Goal: Information Seeking & Learning: Learn about a topic

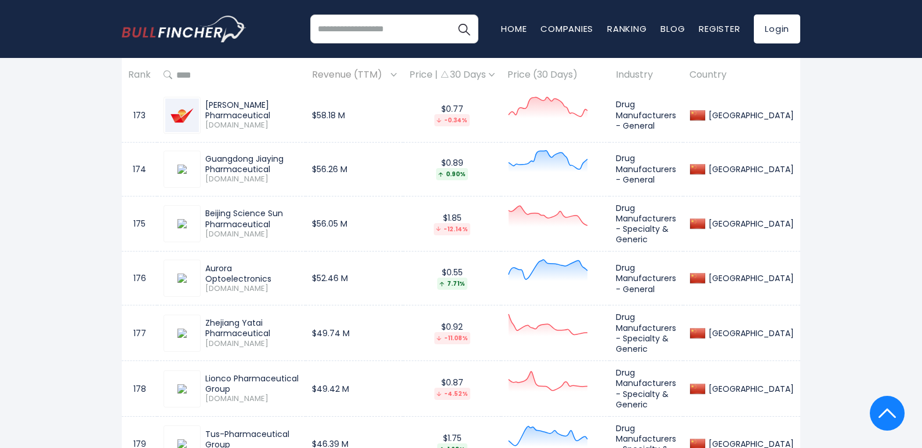
scroll to position [10650, 0]
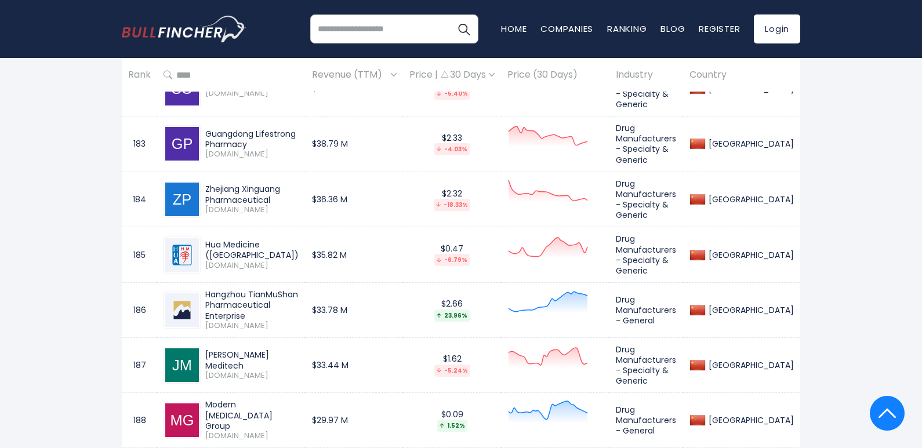
drag, startPoint x: 206, startPoint y: 235, endPoint x: 295, endPoint y: 245, distance: 89.8
copy div "[PERSON_NAME] Pharmaceuticals"
drag, startPoint x: 207, startPoint y: 179, endPoint x: 279, endPoint y: 188, distance: 73.1
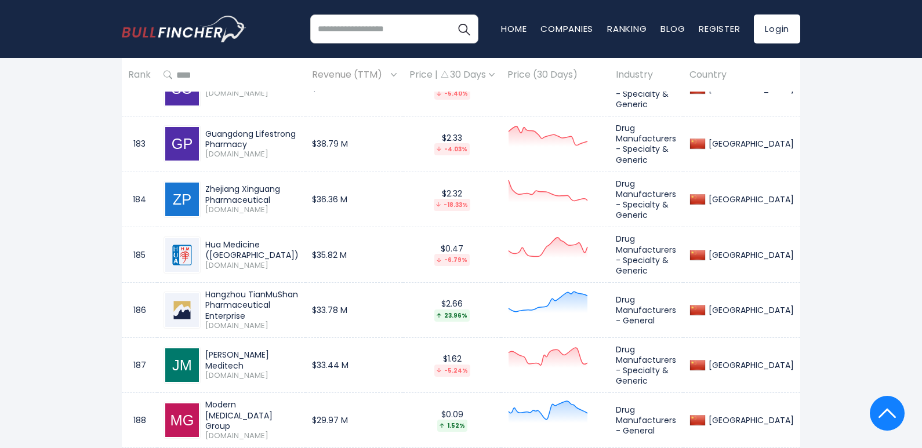
copy div "Shanghai Yizhong Pharmaceutical"
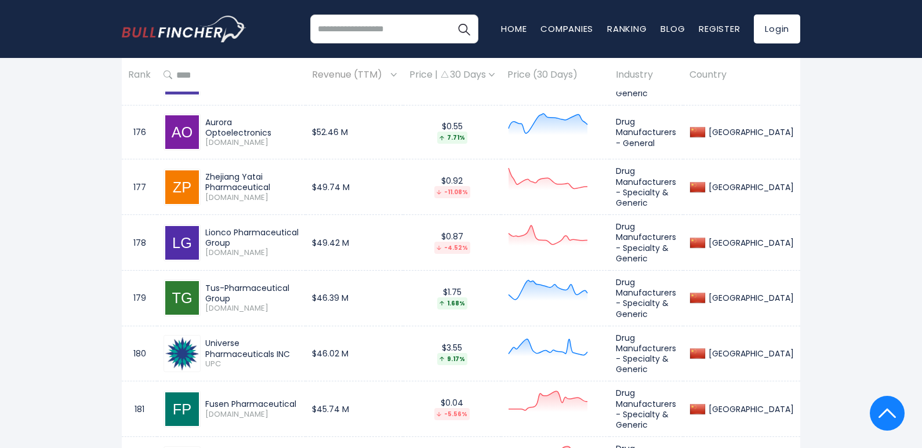
scroll to position [10244, 0]
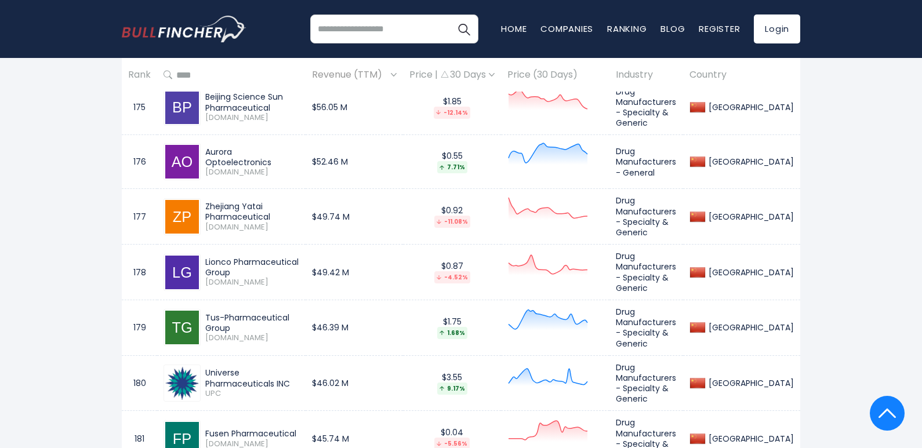
drag, startPoint x: 299, startPoint y: 214, endPoint x: 199, endPoint y: 211, distance: 99.2
copy div "Shanghai Jiaoda Onlly"
drag, startPoint x: 311, startPoint y: 161, endPoint x: 198, endPoint y: 164, distance: 113.1
click at [198, 420] on div "Fusen Pharmaceutical [DOMAIN_NAME]" at bounding box center [231, 438] width 136 height 37
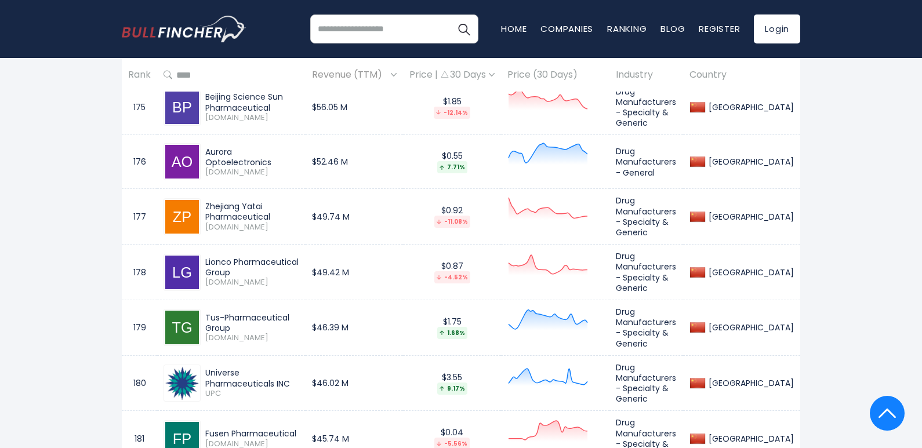
copy div "Fusen Pharmaceutical"
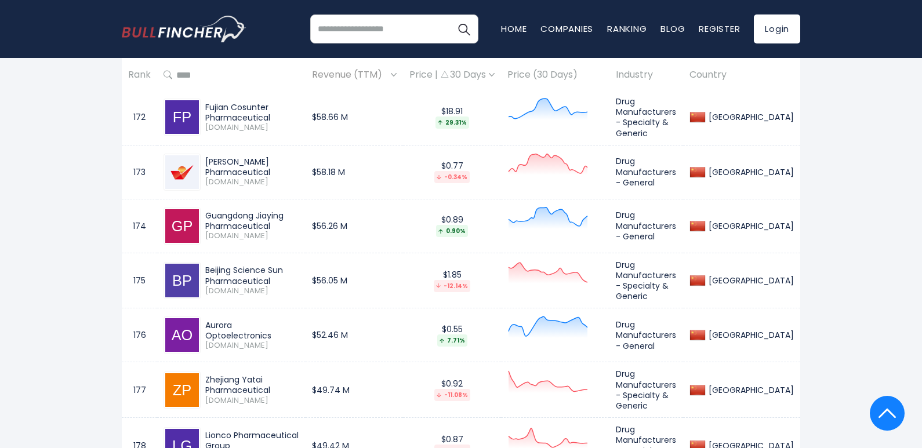
scroll to position [10070, 0]
drag, startPoint x: 326, startPoint y: 280, endPoint x: 208, endPoint y: 270, distance: 119.2
copy div "Universe Pharmaceuticals INC"
drag, startPoint x: 318, startPoint y: 227, endPoint x: 206, endPoint y: 219, distance: 112.8
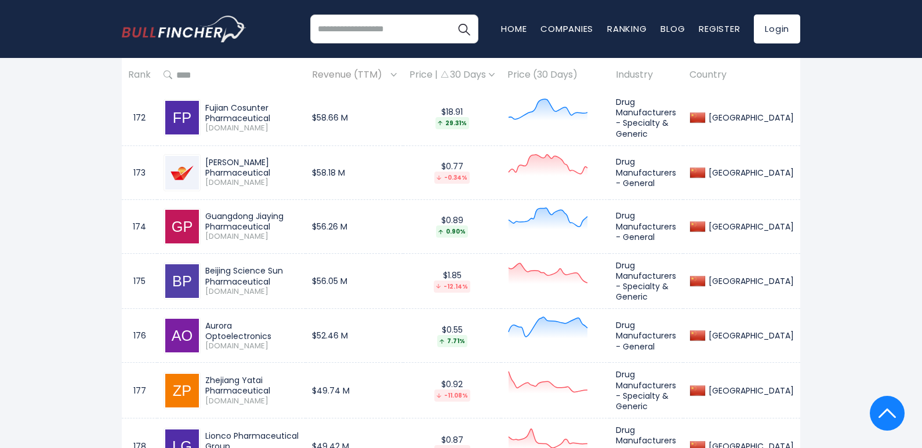
copy div "Tus-Pharmaceutical Group"
drag, startPoint x: 325, startPoint y: 172, endPoint x: 201, endPoint y: 170, distance: 123.5
click at [201, 431] on div "Lionco Pharmaceutical Group [DOMAIN_NAME]" at bounding box center [250, 446] width 99 height 31
copy div "Lionco Pharmaceutical Group"
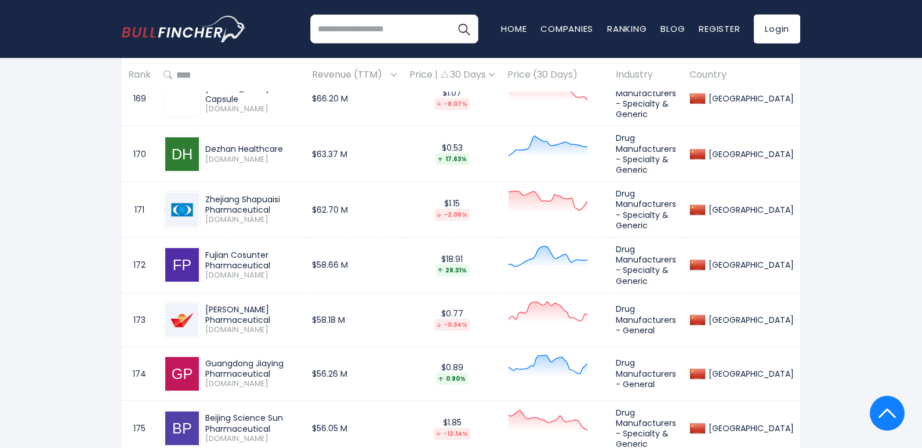
scroll to position [9897, 0]
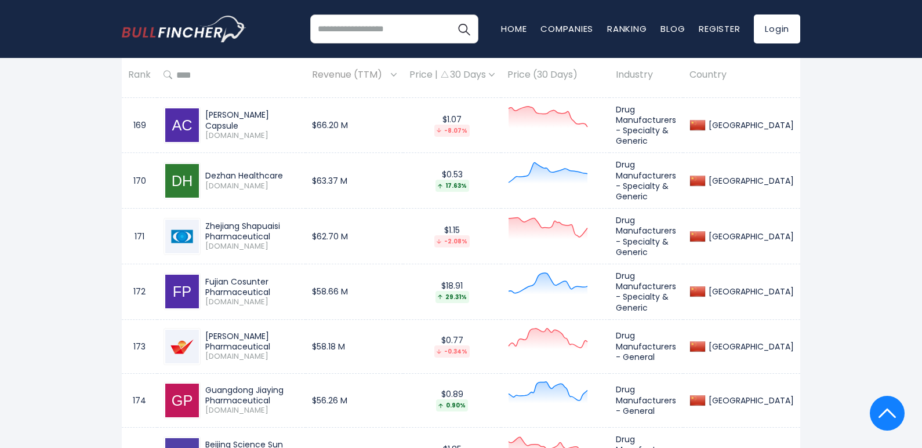
drag, startPoint x: 274, startPoint y: 297, endPoint x: 203, endPoint y: 285, distance: 71.2
copy div "Zhejiang Yatai Pharmaceutical"
drag, startPoint x: 306, startPoint y: 238, endPoint x: 205, endPoint y: 234, distance: 100.4
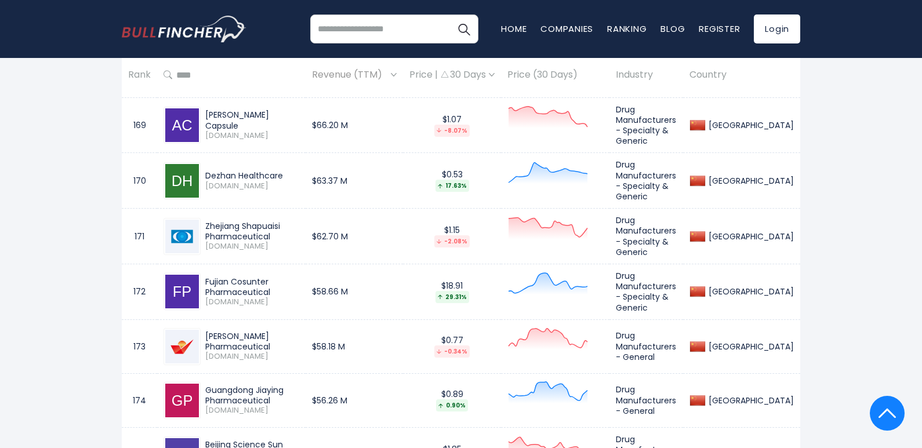
copy div "Aurora Optoelectronics"
drag, startPoint x: 274, startPoint y: 190, endPoint x: 203, endPoint y: 176, distance: 72.8
click at [203, 439] on div "Beijing Science Sun Pharmaceutical [DOMAIN_NAME]" at bounding box center [250, 454] width 99 height 31
copy div "Beijing Science Sun Pharmaceutical"
drag, startPoint x: 274, startPoint y: 137, endPoint x: 206, endPoint y: 122, distance: 70.2
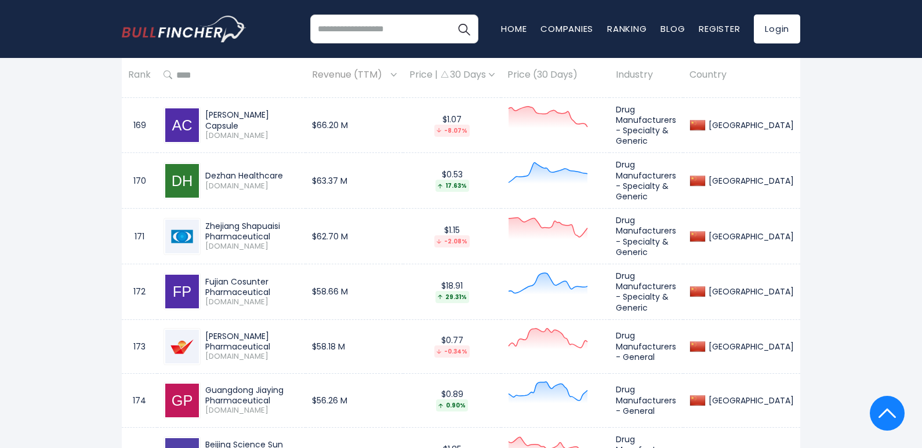
click at [206, 385] on div "Guangdong Jiaying Pharmaceutical" at bounding box center [252, 395] width 94 height 21
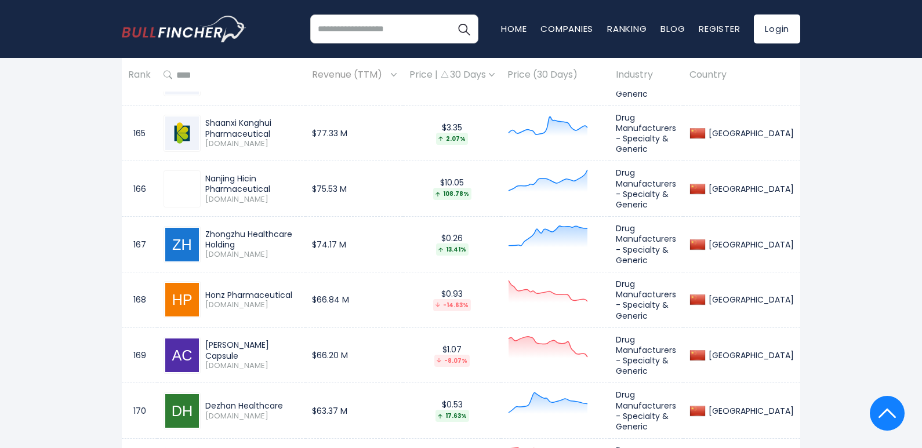
scroll to position [9665, 0]
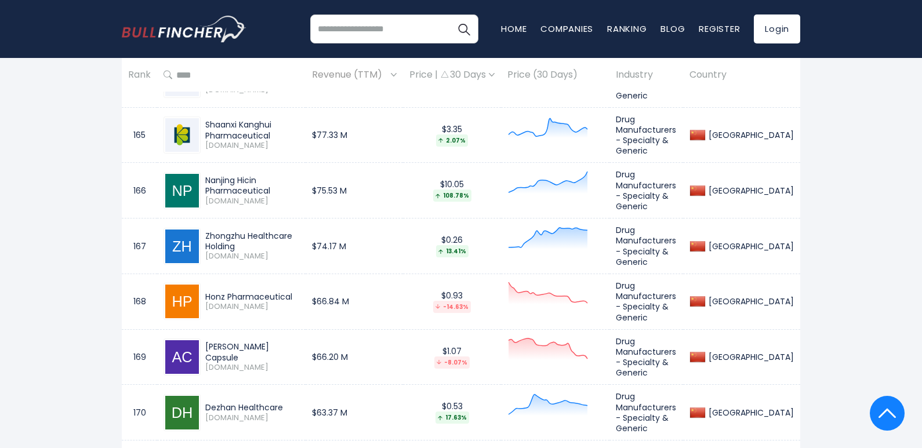
drag, startPoint x: 281, startPoint y: 315, endPoint x: 203, endPoint y: 296, distance: 80.7
drag, startPoint x: 276, startPoint y: 260, endPoint x: 201, endPoint y: 246, distance: 76.7
drag, startPoint x: 274, startPoint y: 206, endPoint x: 199, endPoint y: 183, distance: 79.0
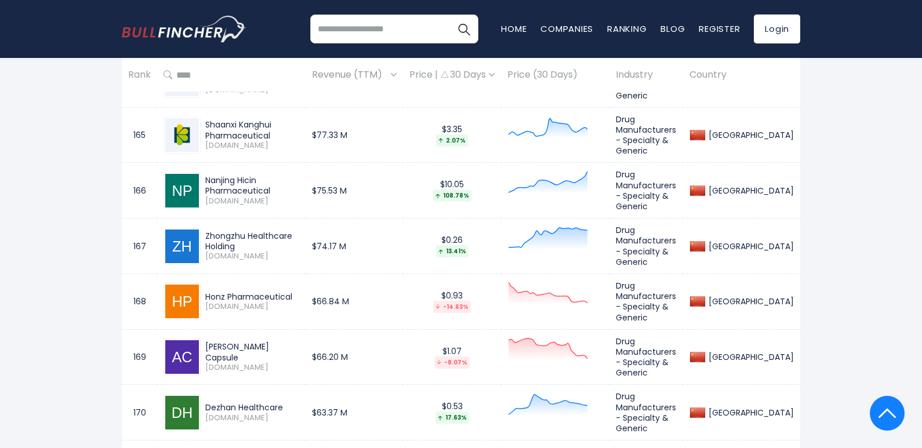
drag, startPoint x: 273, startPoint y: 206, endPoint x: 220, endPoint y: 195, distance: 54.3
drag, startPoint x: 257, startPoint y: 151, endPoint x: 206, endPoint y: 143, distance: 52.3
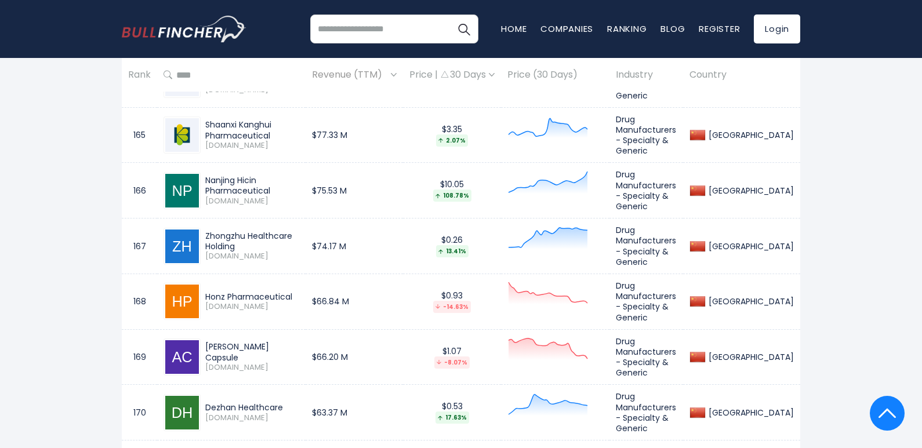
click at [206, 402] on div "Dezhan Healthcare" at bounding box center [252, 407] width 94 height 10
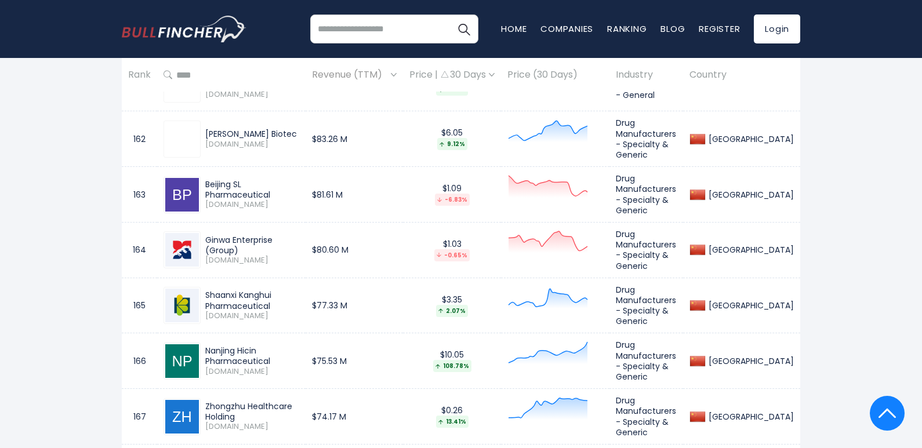
scroll to position [9491, 0]
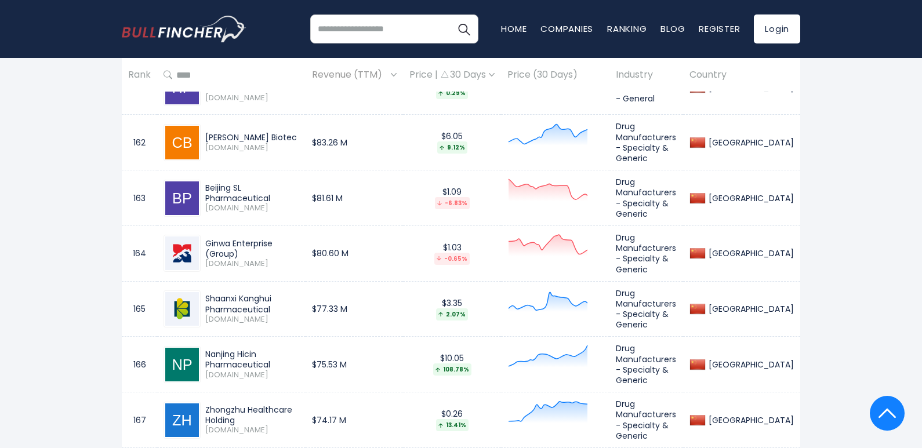
drag, startPoint x: 321, startPoint y: 267, endPoint x: 205, endPoint y: 268, distance: 116.5
drag, startPoint x: 310, startPoint y: 215, endPoint x: 206, endPoint y: 203, distance: 103.8
drag, startPoint x: 329, startPoint y: 158, endPoint x: 204, endPoint y: 158, distance: 124.6
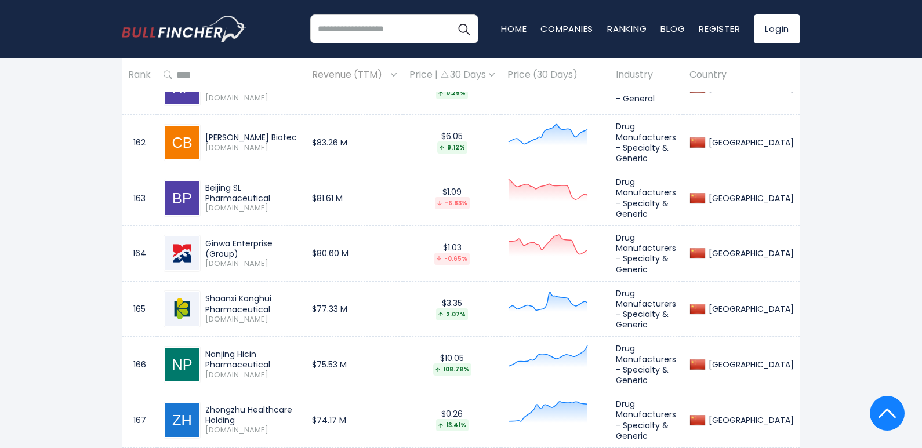
click at [204, 392] on td "Zhongzhu Healthcare Holding [DOMAIN_NAME]" at bounding box center [231, 420] width 148 height 56
drag, startPoint x: 329, startPoint y: 101, endPoint x: 206, endPoint y: 107, distance: 123.1
click at [206, 337] on td "Nanjing Hicin Pharmaceutical [DOMAIN_NAME]" at bounding box center [231, 365] width 148 height 56
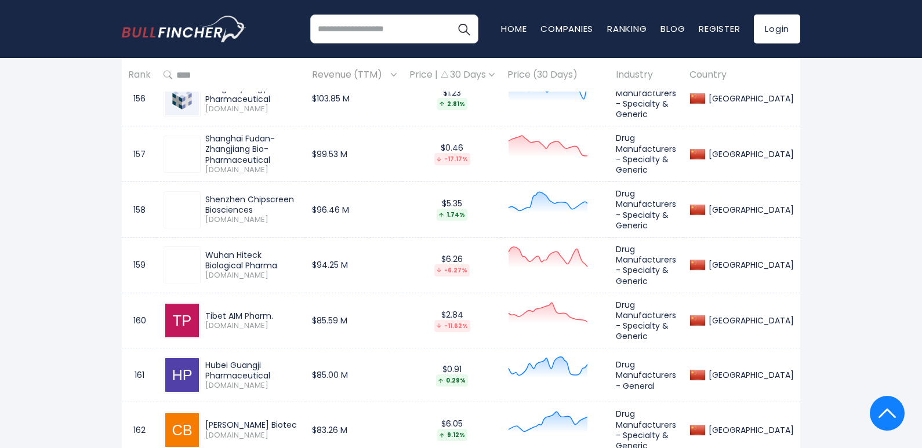
scroll to position [9201, 0]
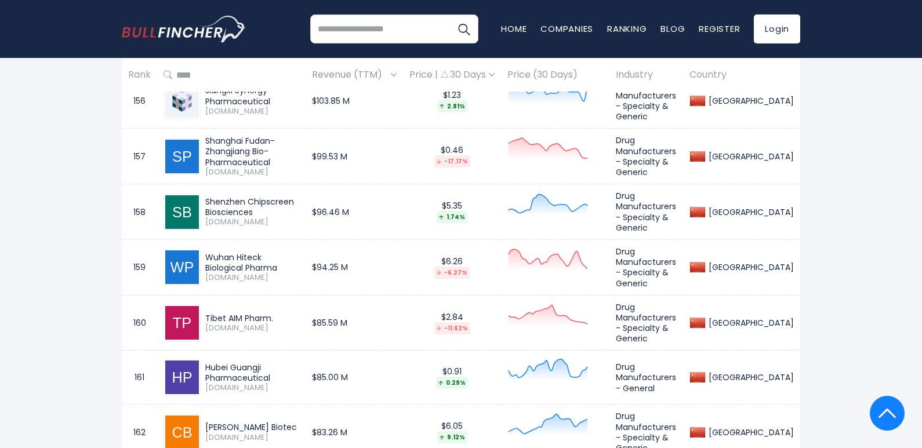
drag, startPoint x: 278, startPoint y: 345, endPoint x: 203, endPoint y: 335, distance: 74.9
drag, startPoint x: 311, startPoint y: 283, endPoint x: 195, endPoint y: 284, distance: 115.4
drag, startPoint x: 310, startPoint y: 232, endPoint x: 205, endPoint y: 226, distance: 105.7
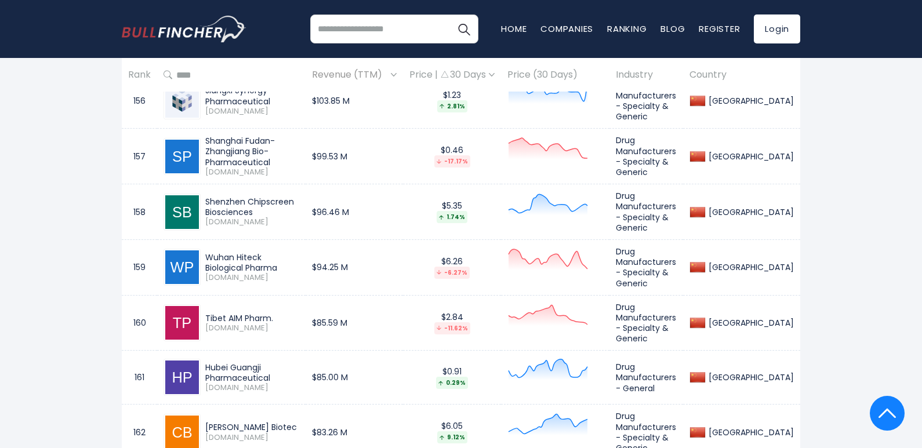
drag, startPoint x: 314, startPoint y: 177, endPoint x: 203, endPoint y: 175, distance: 111.3
click at [203, 422] on div "[PERSON_NAME] Biotec [DOMAIN_NAME]" at bounding box center [250, 432] width 99 height 20
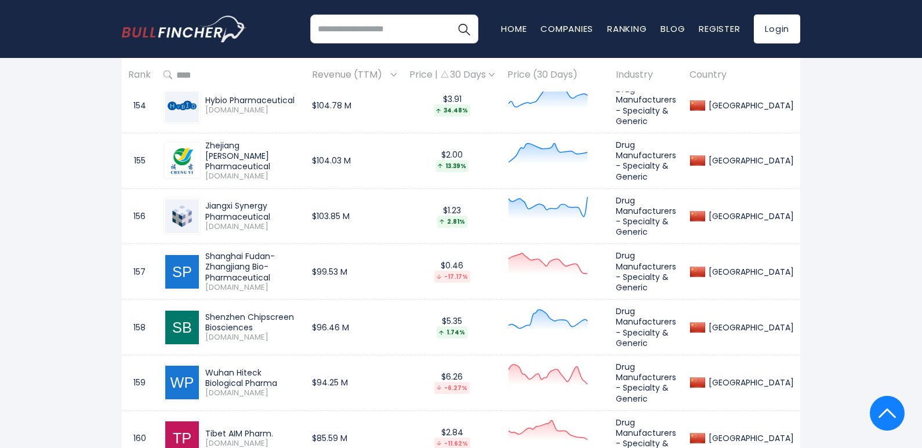
scroll to position [9085, 0]
drag, startPoint x: 277, startPoint y: 247, endPoint x: 206, endPoint y: 232, distance: 72.8
drag, startPoint x: 279, startPoint y: 184, endPoint x: 201, endPoint y: 184, distance: 77.7
click at [201, 429] on div "Tibet AIM Pharm. [DOMAIN_NAME]" at bounding box center [250, 439] width 99 height 20
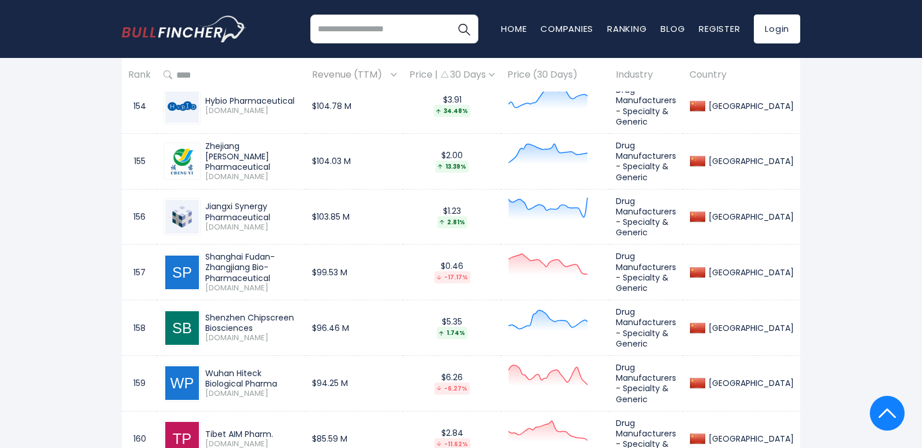
drag, startPoint x: 246, startPoint y: 139, endPoint x: 197, endPoint y: 121, distance: 52.4
click at [197, 365] on div "Wuhan Hiteck Biological Pharma [DOMAIN_NAME]" at bounding box center [231, 383] width 136 height 37
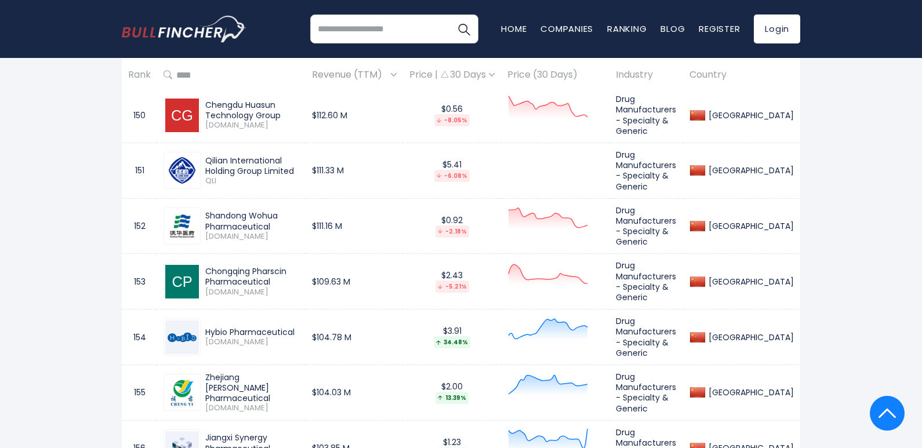
scroll to position [8853, 0]
drag, startPoint x: 262, startPoint y: 317, endPoint x: 194, endPoint y: 312, distance: 67.9
drag, startPoint x: 293, startPoint y: 262, endPoint x: 197, endPoint y: 256, distance: 96.4
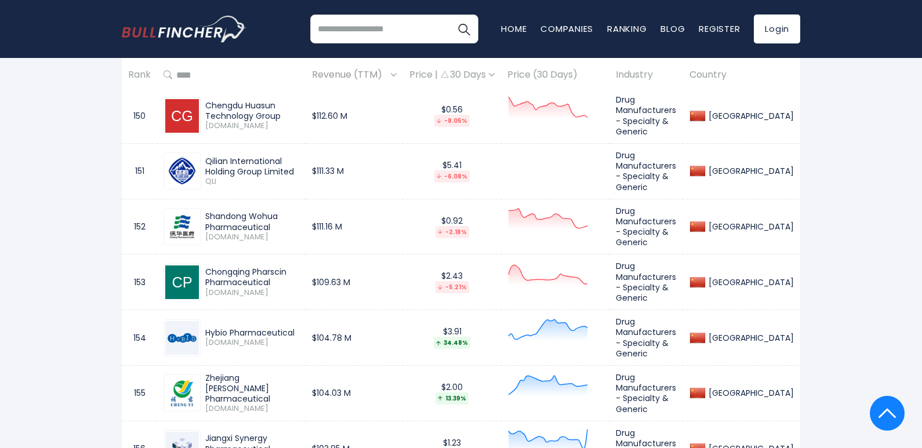
drag, startPoint x: 275, startPoint y: 208, endPoint x: 207, endPoint y: 193, distance: 69.5
click at [207, 433] on div "Jiangxi Synergy Pharmaceutical" at bounding box center [252, 443] width 94 height 21
drag, startPoint x: 273, startPoint y: 154, endPoint x: 198, endPoint y: 140, distance: 76.6
click at [198, 373] on div "Zhejiang [PERSON_NAME] Pharmaceutical [DOMAIN_NAME]" at bounding box center [231, 393] width 136 height 41
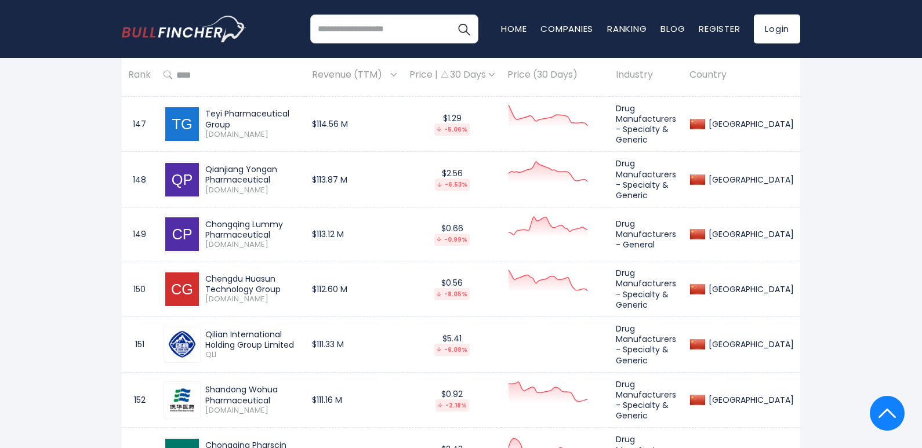
scroll to position [8679, 0]
drag, startPoint x: 299, startPoint y: 270, endPoint x: 203, endPoint y: 268, distance: 95.7
drag, startPoint x: 205, startPoint y: 370, endPoint x: 279, endPoint y: 384, distance: 75.4
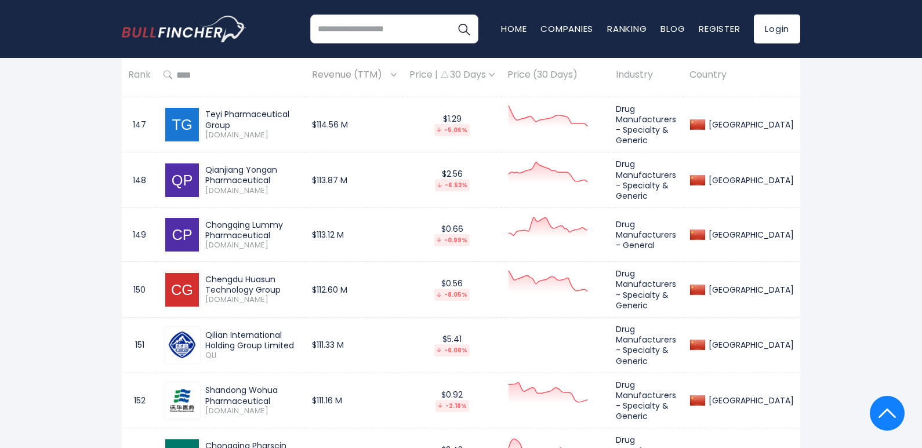
drag, startPoint x: 272, startPoint y: 329, endPoint x: 200, endPoint y: 315, distance: 73.2
drag, startPoint x: 297, startPoint y: 270, endPoint x: 203, endPoint y: 265, distance: 94.0
drag, startPoint x: 274, startPoint y: 222, endPoint x: 208, endPoint y: 205, distance: 68.2
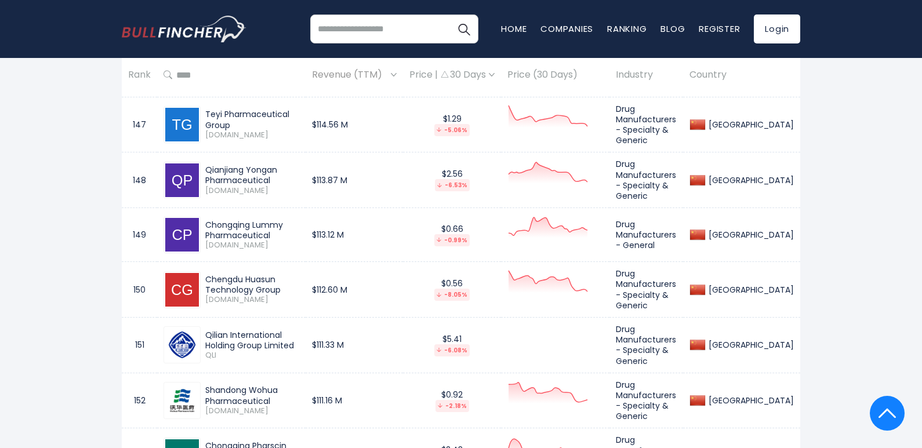
click at [208, 441] on div "Chongqing Pharscin Pharmaceutical" at bounding box center [252, 451] width 94 height 21
drag, startPoint x: 279, startPoint y: 166, endPoint x: 205, endPoint y: 151, distance: 75.6
click at [205, 385] on div "Shandong Wohua Pharmaceutical [DOMAIN_NAME]" at bounding box center [250, 400] width 99 height 31
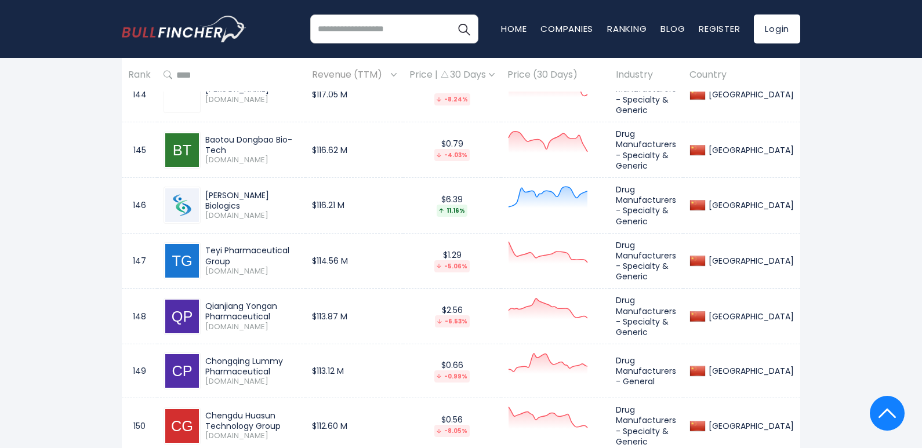
scroll to position [8505, 0]
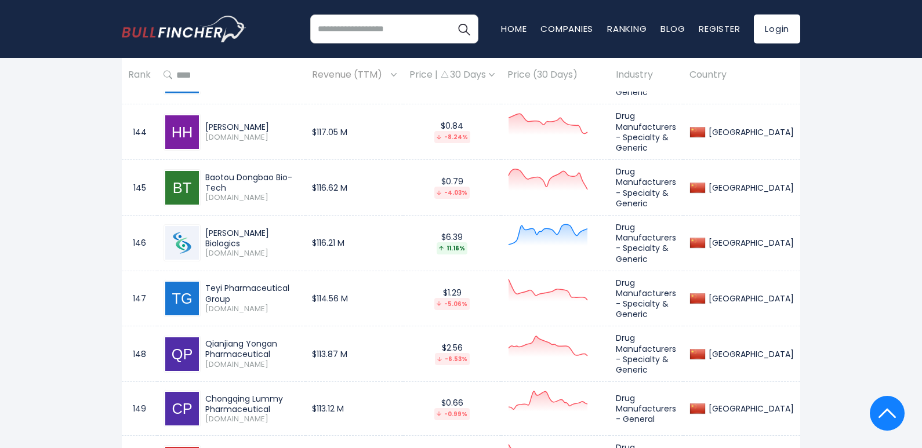
drag, startPoint x: 270, startPoint y: 285, endPoint x: 207, endPoint y: 272, distance: 63.9
drag, startPoint x: 238, startPoint y: 232, endPoint x: 206, endPoint y: 210, distance: 38.8
drag, startPoint x: 279, startPoint y: 180, endPoint x: 205, endPoint y: 159, distance: 77.6
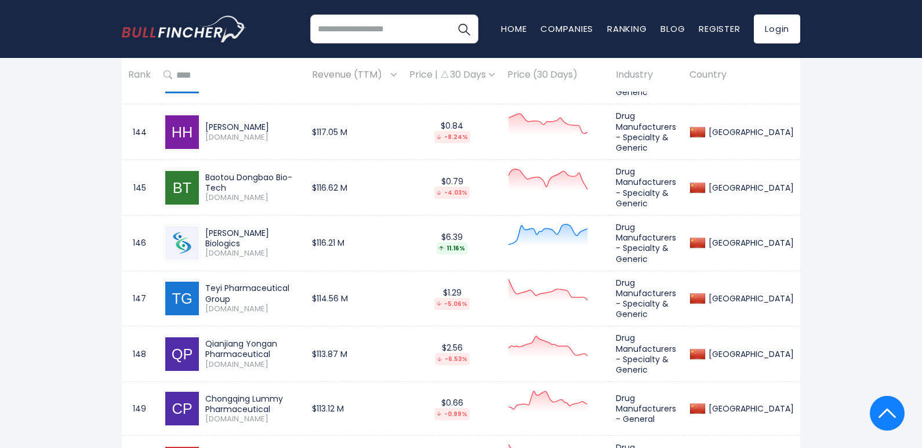
click at [205, 382] on td "Chongqing Lummy Pharmaceutical [DOMAIN_NAME]" at bounding box center [231, 409] width 148 height 54
drag, startPoint x: 275, startPoint y: 126, endPoint x: 202, endPoint y: 111, distance: 74.7
click at [202, 339] on div "Qianjiang Yongan Pharmaceutical [DOMAIN_NAME]" at bounding box center [250, 354] width 99 height 31
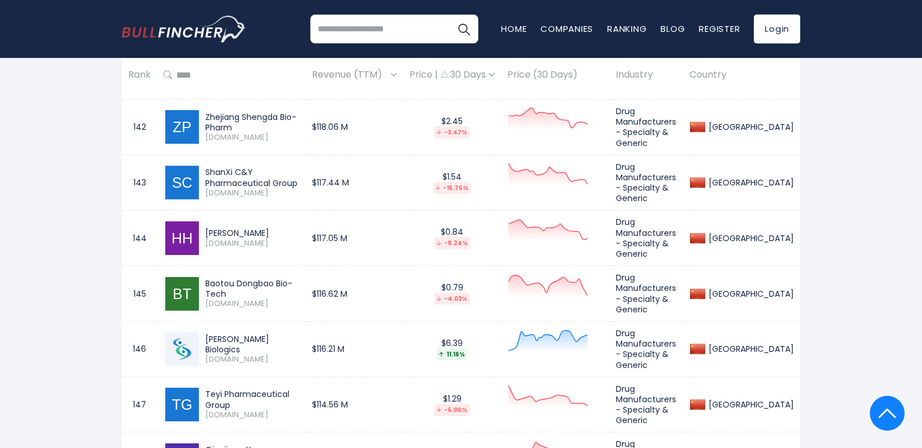
scroll to position [8215, 0]
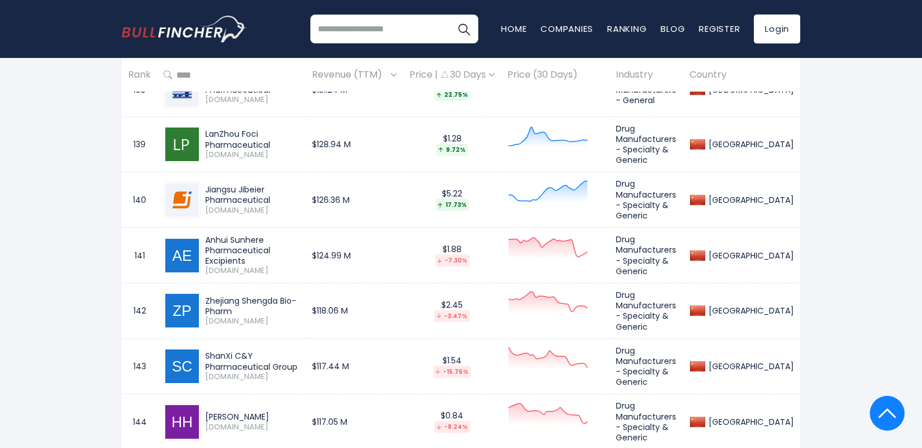
drag, startPoint x: 318, startPoint y: 354, endPoint x: 193, endPoint y: 346, distance: 125.5
drag, startPoint x: 281, startPoint y: 301, endPoint x: 205, endPoint y: 299, distance: 76.0
drag, startPoint x: 315, startPoint y: 246, endPoint x: 203, endPoint y: 242, distance: 111.4
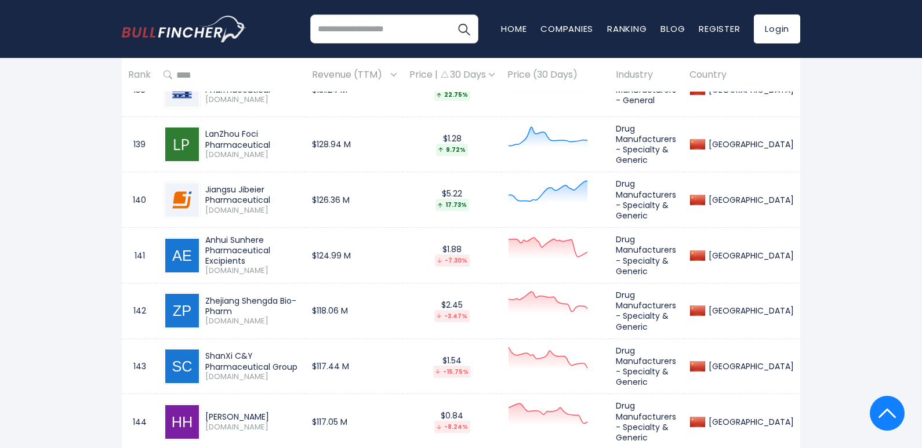
drag, startPoint x: 264, startPoint y: 195, endPoint x: 208, endPoint y: 176, distance: 59.2
click at [208, 394] on td "[PERSON_NAME] [DOMAIN_NAME]" at bounding box center [231, 422] width 148 height 56
click at [283, 412] on div "[PERSON_NAME]" at bounding box center [252, 417] width 94 height 10
drag, startPoint x: 281, startPoint y: 194, endPoint x: 207, endPoint y: 192, distance: 74.2
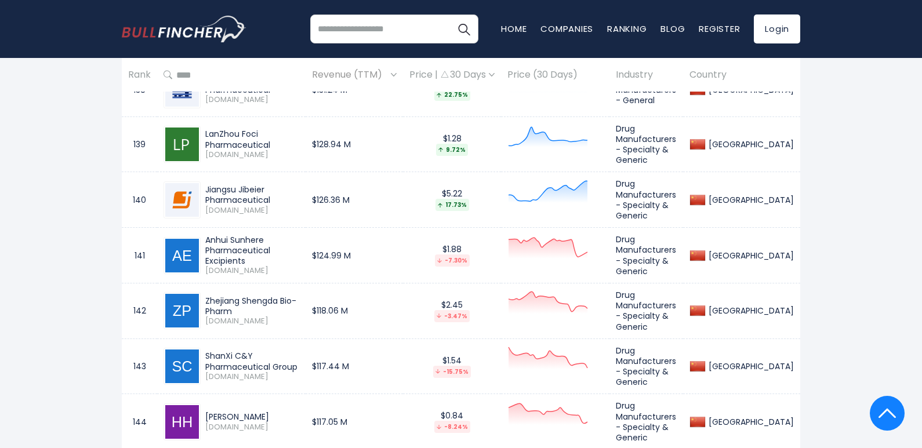
click at [206, 412] on div "[PERSON_NAME]" at bounding box center [252, 417] width 94 height 10
drag, startPoint x: 234, startPoint y: 146, endPoint x: 204, endPoint y: 123, distance: 37.3
click at [204, 339] on td "ShanXi C&Y Pharmaceutical Group [DOMAIN_NAME]" at bounding box center [231, 367] width 148 height 56
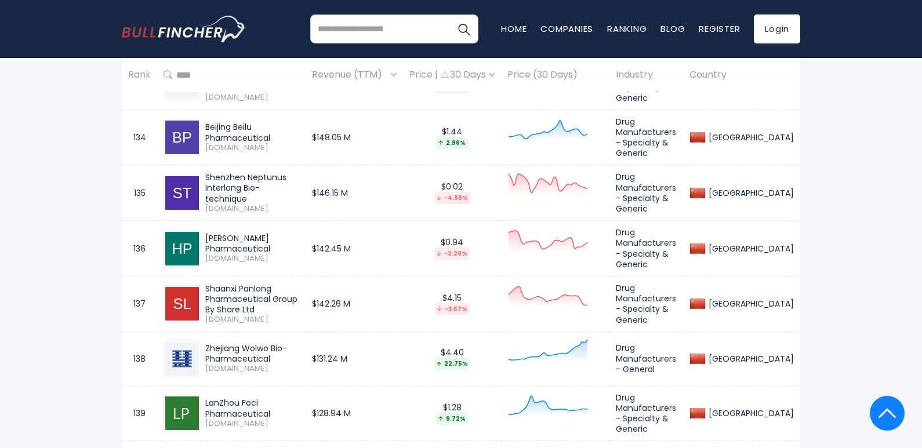
scroll to position [7926, 0]
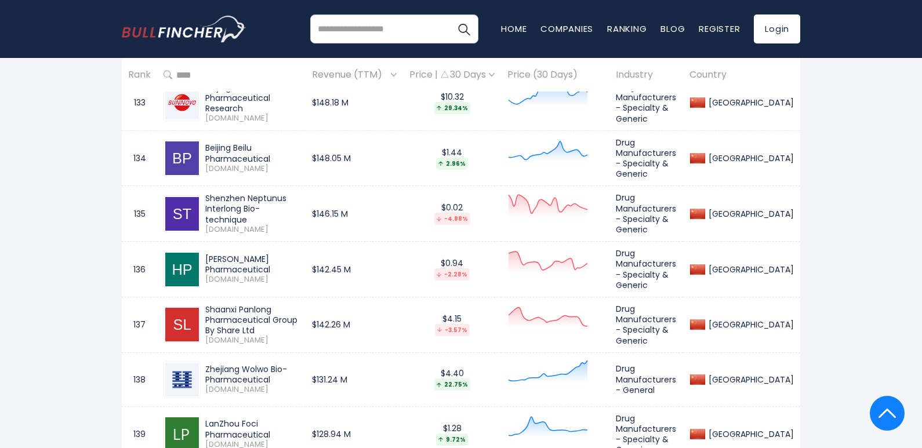
drag, startPoint x: 328, startPoint y: 377, endPoint x: 205, endPoint y: 369, distance: 122.6
drag, startPoint x: 317, startPoint y: 326, endPoint x: 202, endPoint y: 310, distance: 115.3
drag, startPoint x: 274, startPoint y: 275, endPoint x: 204, endPoint y: 263, distance: 70.7
